Goal: Information Seeking & Learning: Find contact information

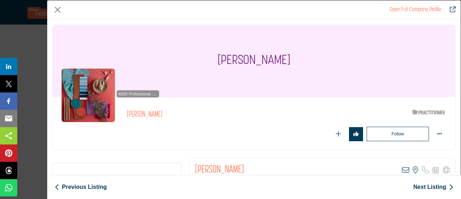
scroll to position [4794, 0]
click at [58, 10] on button "Close" at bounding box center [57, 9] width 11 height 11
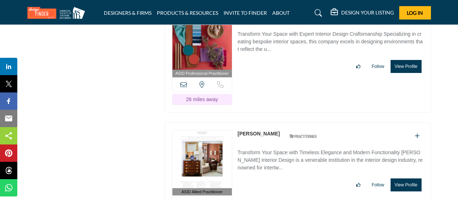
scroll to position [4939, 0]
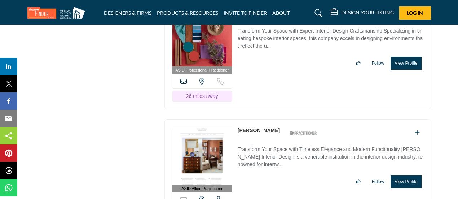
click at [397, 175] on button "View Profile" at bounding box center [405, 181] width 31 height 13
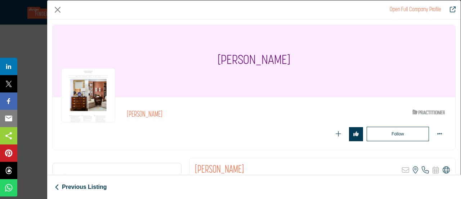
click at [443, 171] on icon "Company Data Modal" at bounding box center [446, 169] width 7 height 7
drag, startPoint x: 215, startPoint y: 65, endPoint x: 289, endPoint y: 66, distance: 73.9
click at [289, 66] on h1 "[PERSON_NAME]" at bounding box center [254, 61] width 73 height 72
copy h1 "[PERSON_NAME]"
click at [58, 10] on button "Close" at bounding box center [57, 9] width 11 height 11
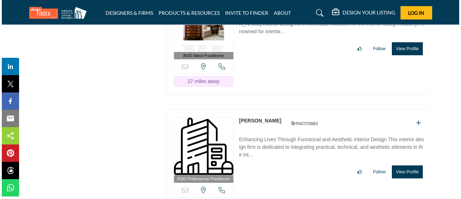
scroll to position [5083, 0]
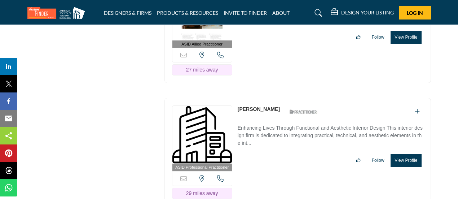
click at [407, 154] on button "View Profile" at bounding box center [405, 160] width 31 height 13
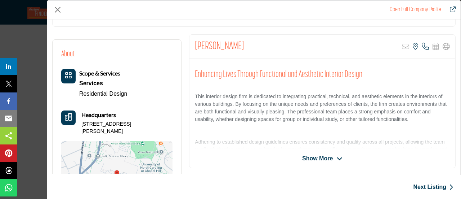
scroll to position [173, 0]
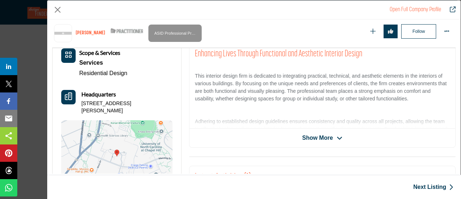
click at [324, 135] on span "Show More" at bounding box center [317, 137] width 31 height 9
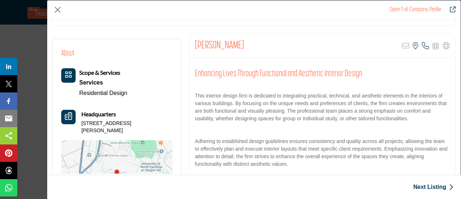
scroll to position [108, 0]
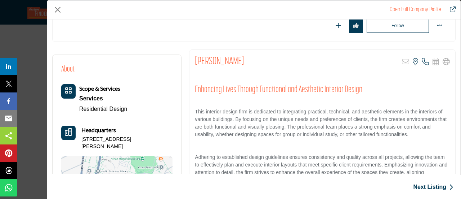
drag, startPoint x: 193, startPoint y: 61, endPoint x: 256, endPoint y: 63, distance: 63.5
click at [256, 63] on div "[PERSON_NAME] Sorry, but this listing is on a subscription plan which does not …" at bounding box center [323, 62] width 266 height 24
copy h2 "[PERSON_NAME]"
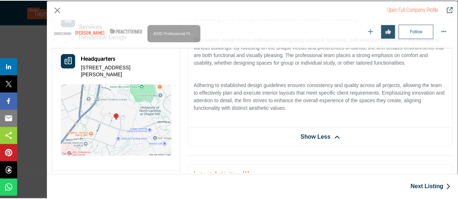
scroll to position [209, 0]
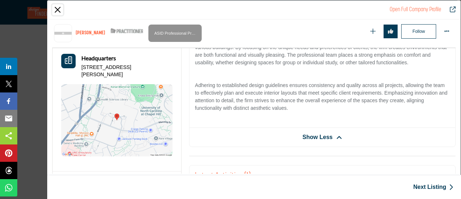
click at [58, 10] on button "Close" at bounding box center [57, 9] width 11 height 11
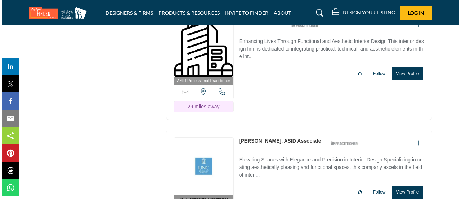
scroll to position [5191, 0]
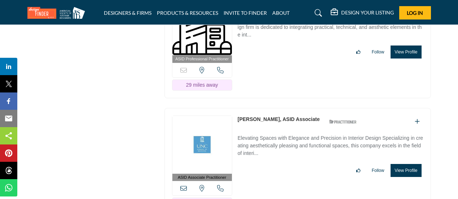
click at [408, 164] on button "View Profile" at bounding box center [405, 170] width 31 height 13
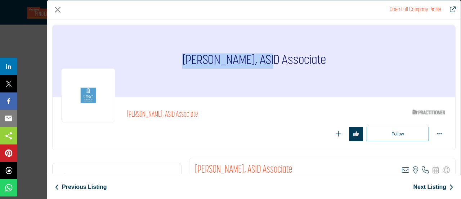
drag, startPoint x: 177, startPoint y: 61, endPoint x: 255, endPoint y: 62, distance: 78.2
click at [255, 62] on div "[PERSON_NAME], ASID Associate" at bounding box center [254, 61] width 403 height 72
copy h1 "[PERSON_NAME]"
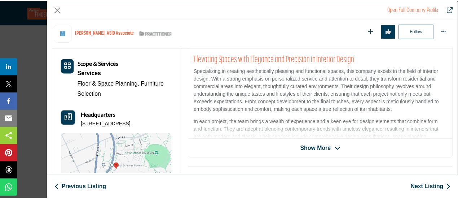
scroll to position [173, 0]
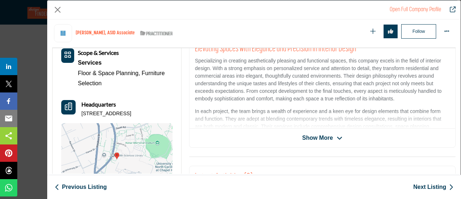
click at [311, 136] on span "Show More" at bounding box center [317, 137] width 31 height 9
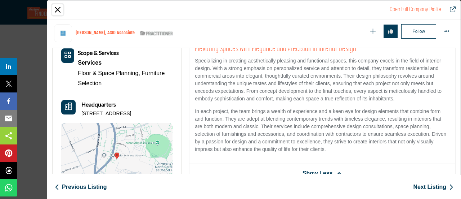
click at [57, 8] on button "Close" at bounding box center [57, 9] width 11 height 11
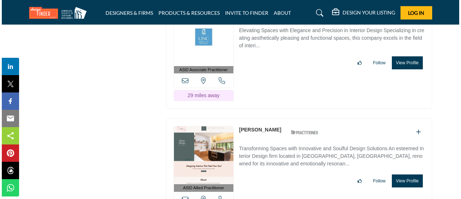
scroll to position [5299, 0]
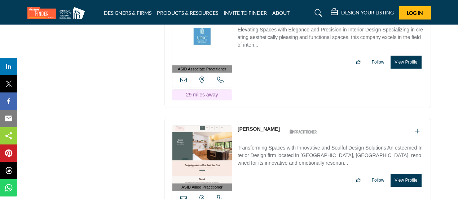
click at [407, 173] on button "View Profile" at bounding box center [405, 179] width 31 height 13
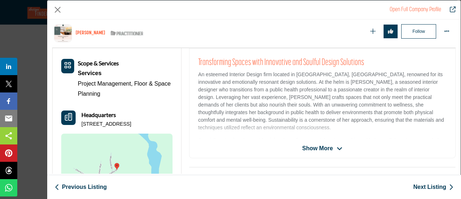
scroll to position [173, 0]
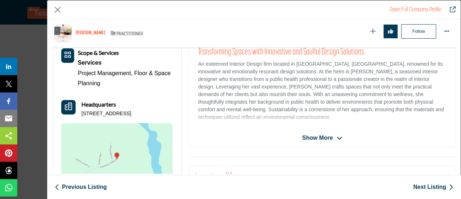
click at [333, 138] on span "Show More" at bounding box center [322, 137] width 40 height 9
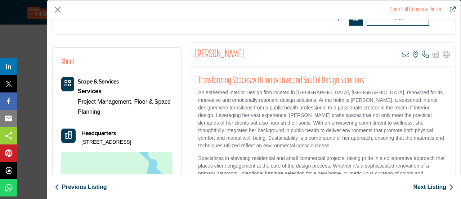
scroll to position [108, 0]
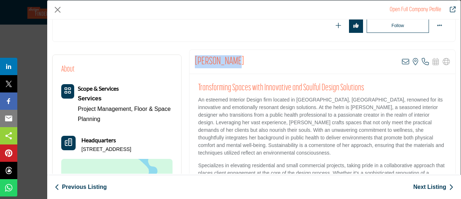
drag, startPoint x: 193, startPoint y: 59, endPoint x: 245, endPoint y: 64, distance: 52.2
click at [245, 64] on div "[PERSON_NAME] View email address of this listing View the location of this list…" at bounding box center [323, 62] width 266 height 24
copy h2 "[PERSON_NAME]"
